Goal: Browse casually

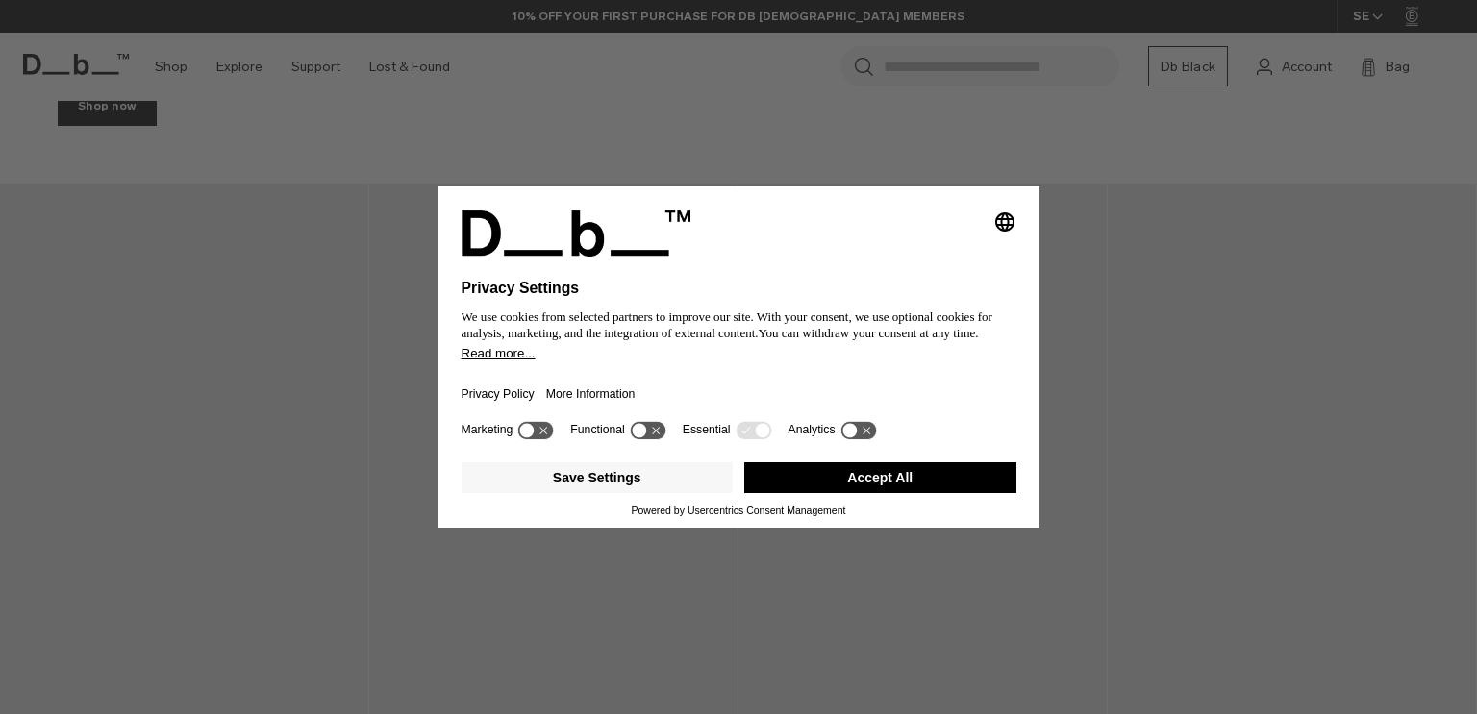
click at [838, 476] on button "Accept All" at bounding box center [880, 478] width 272 height 31
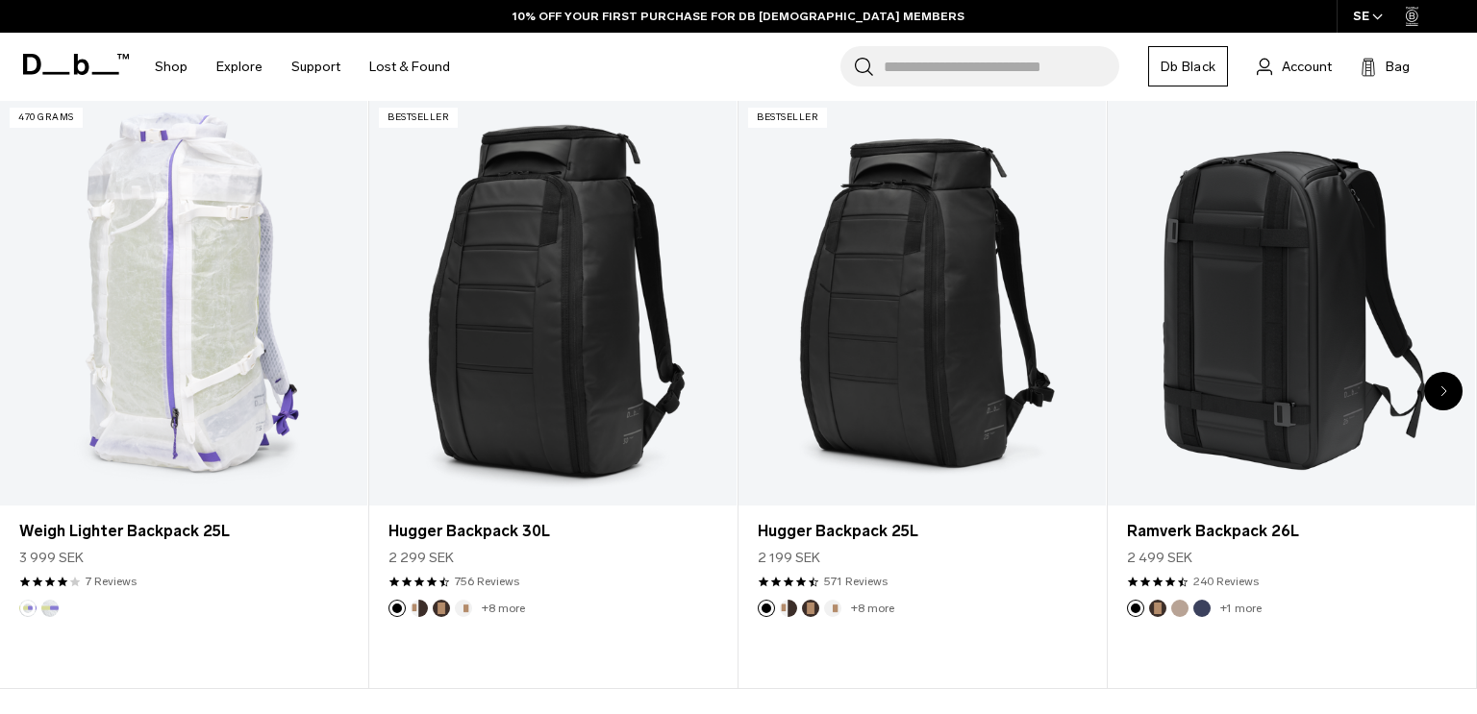
scroll to position [800, 0]
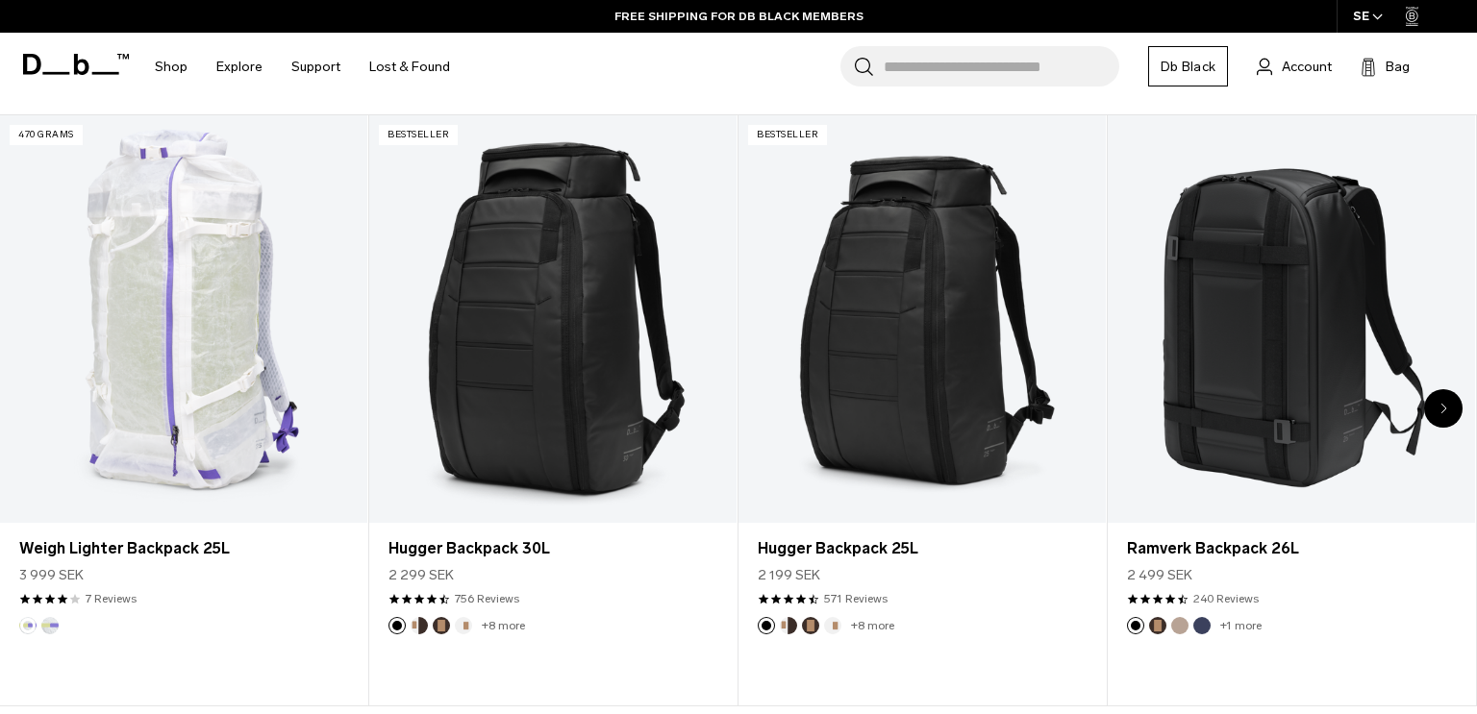
click at [1431, 408] on div "Next slide" at bounding box center [1443, 408] width 38 height 38
